Goal: Download file/media

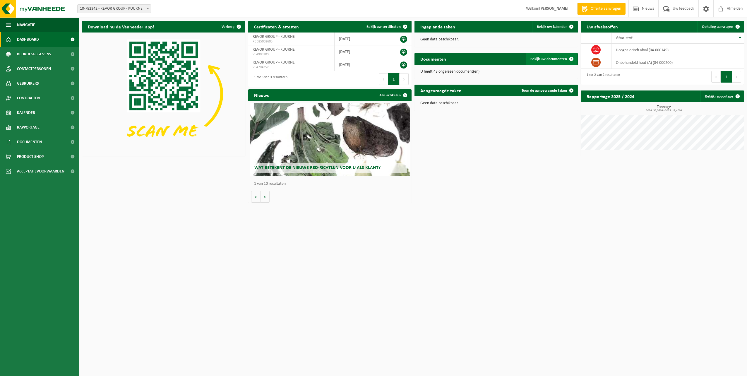
click at [568, 58] on span at bounding box center [572, 59] width 12 height 12
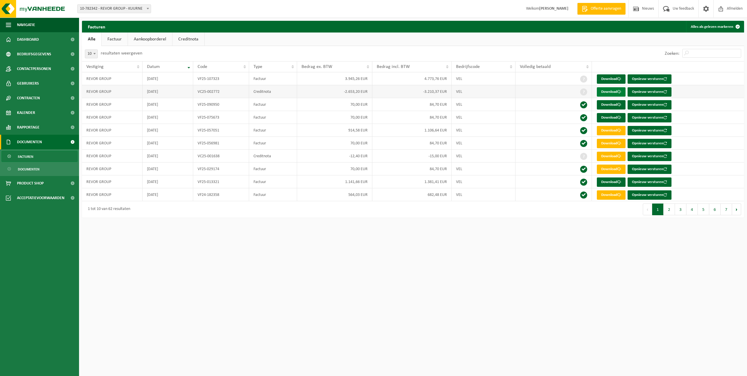
drag, startPoint x: 608, startPoint y: 91, endPoint x: 610, endPoint y: 93, distance: 3.1
click at [608, 91] on link "Download" at bounding box center [611, 91] width 29 height 9
click at [718, 64] on th at bounding box center [668, 66] width 152 height 11
click at [732, 8] on span "Afmelden" at bounding box center [734, 8] width 19 height 17
